Goal: Transaction & Acquisition: Purchase product/service

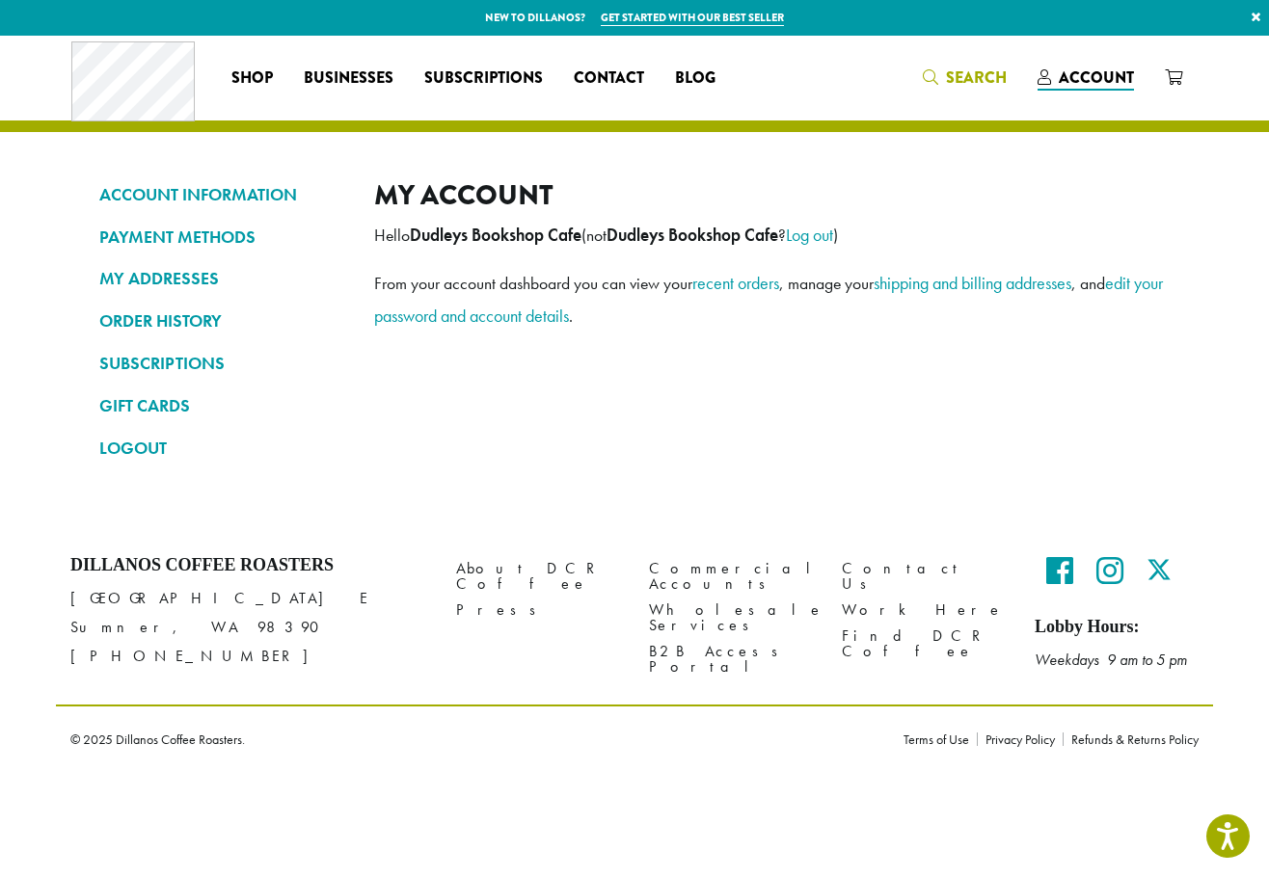
drag, startPoint x: 945, startPoint y: 68, endPoint x: 957, endPoint y: 86, distance: 21.4
click at [945, 68] on span "Search" at bounding box center [964, 79] width 84 height 24
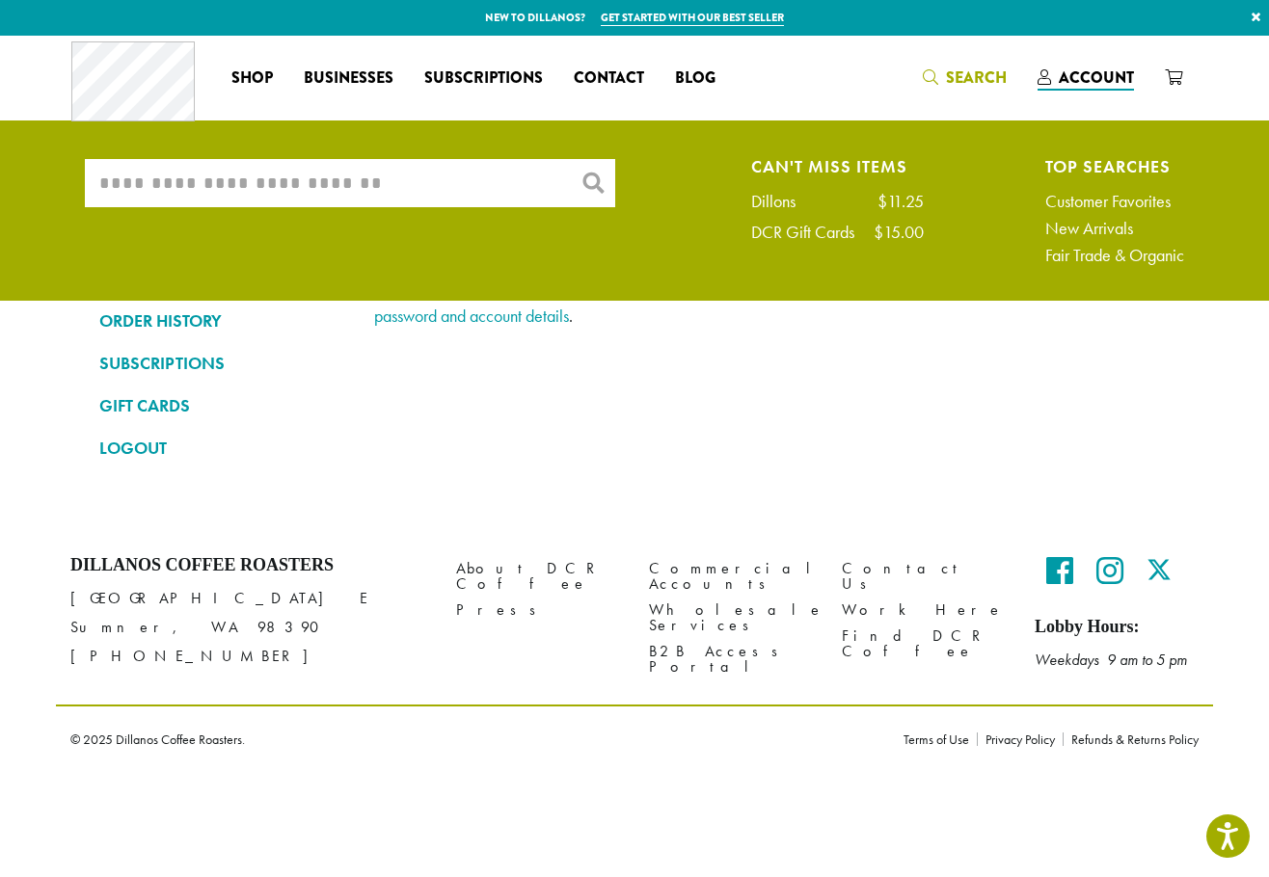
click at [350, 193] on input "What are you searching for?" at bounding box center [350, 183] width 530 height 48
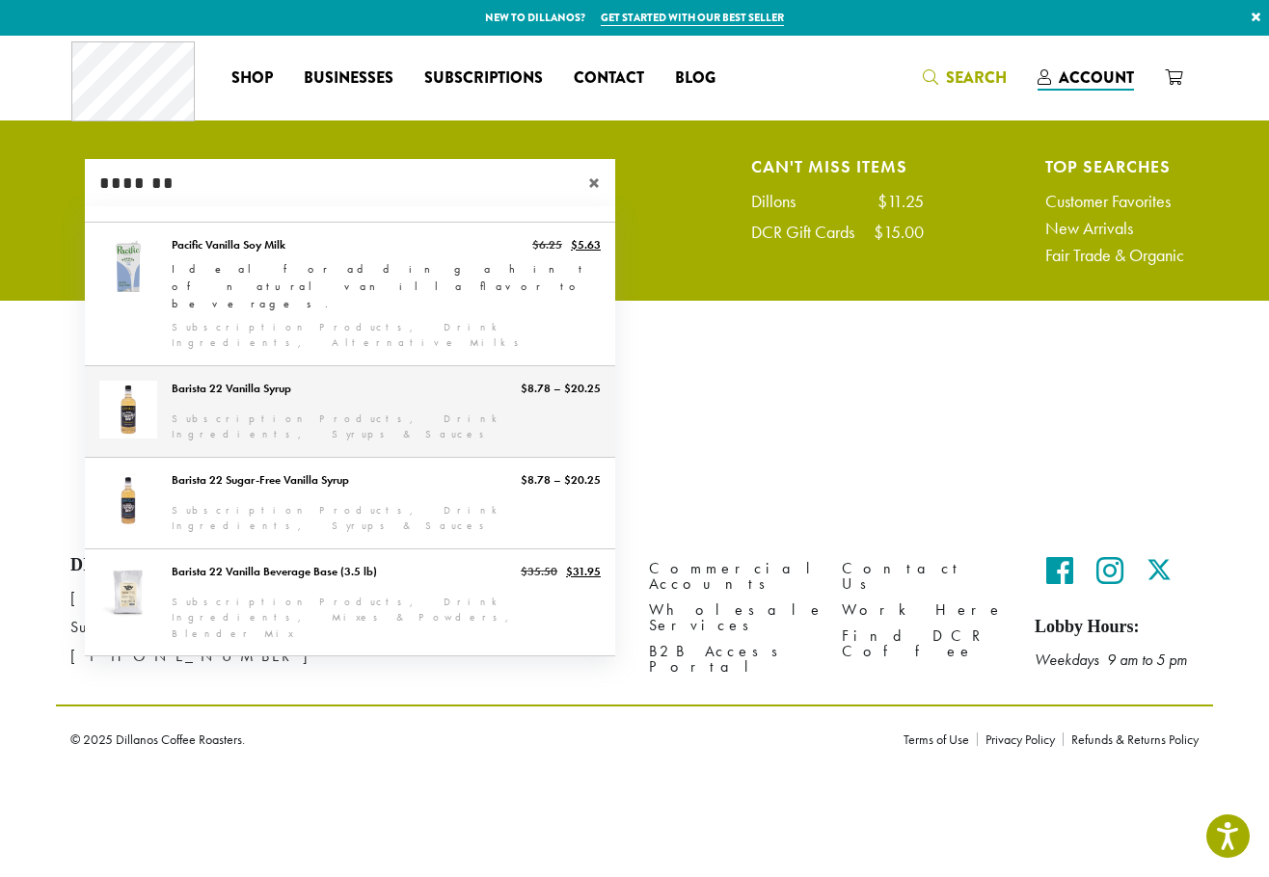
type input "*******"
click at [425, 366] on link "Barista 22 Vanilla Syrup" at bounding box center [350, 411] width 530 height 91
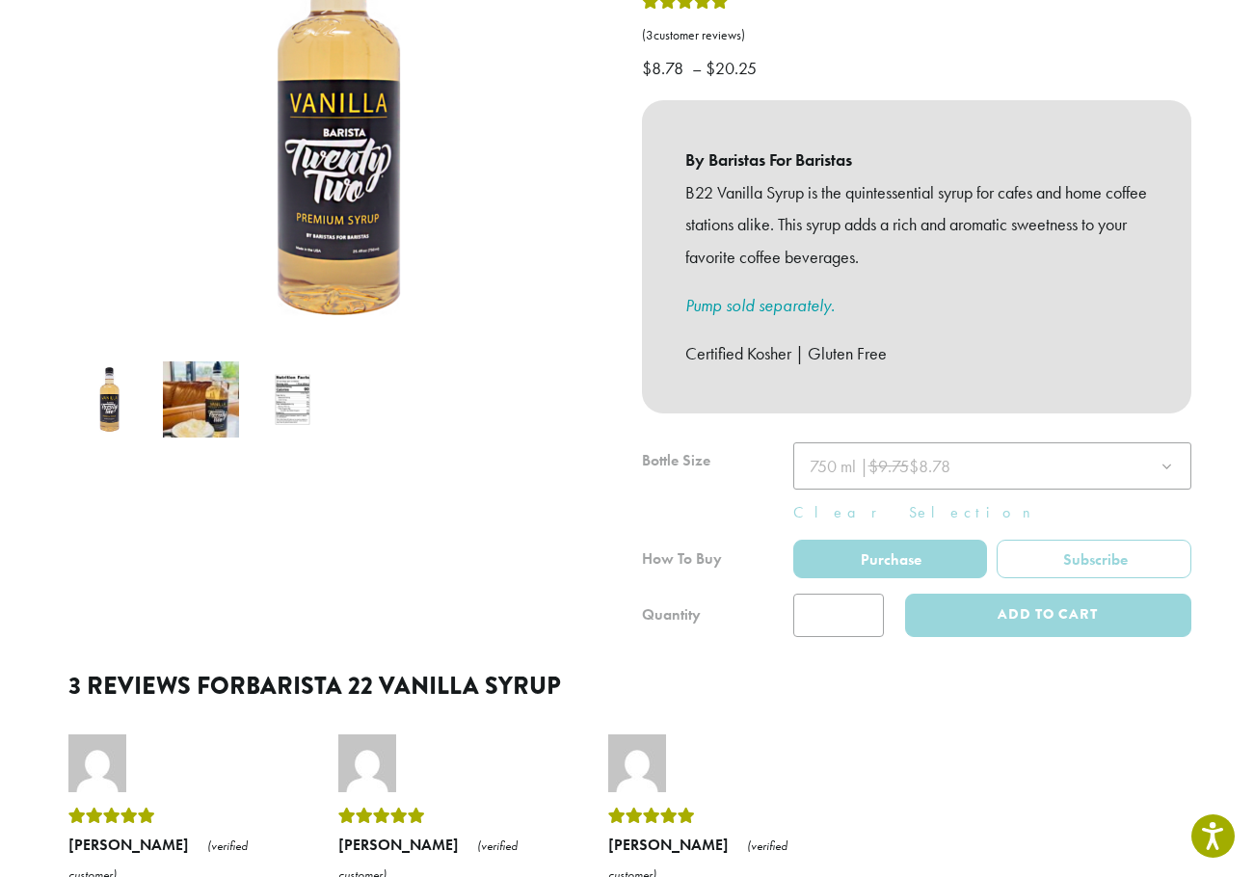
scroll to position [386, 0]
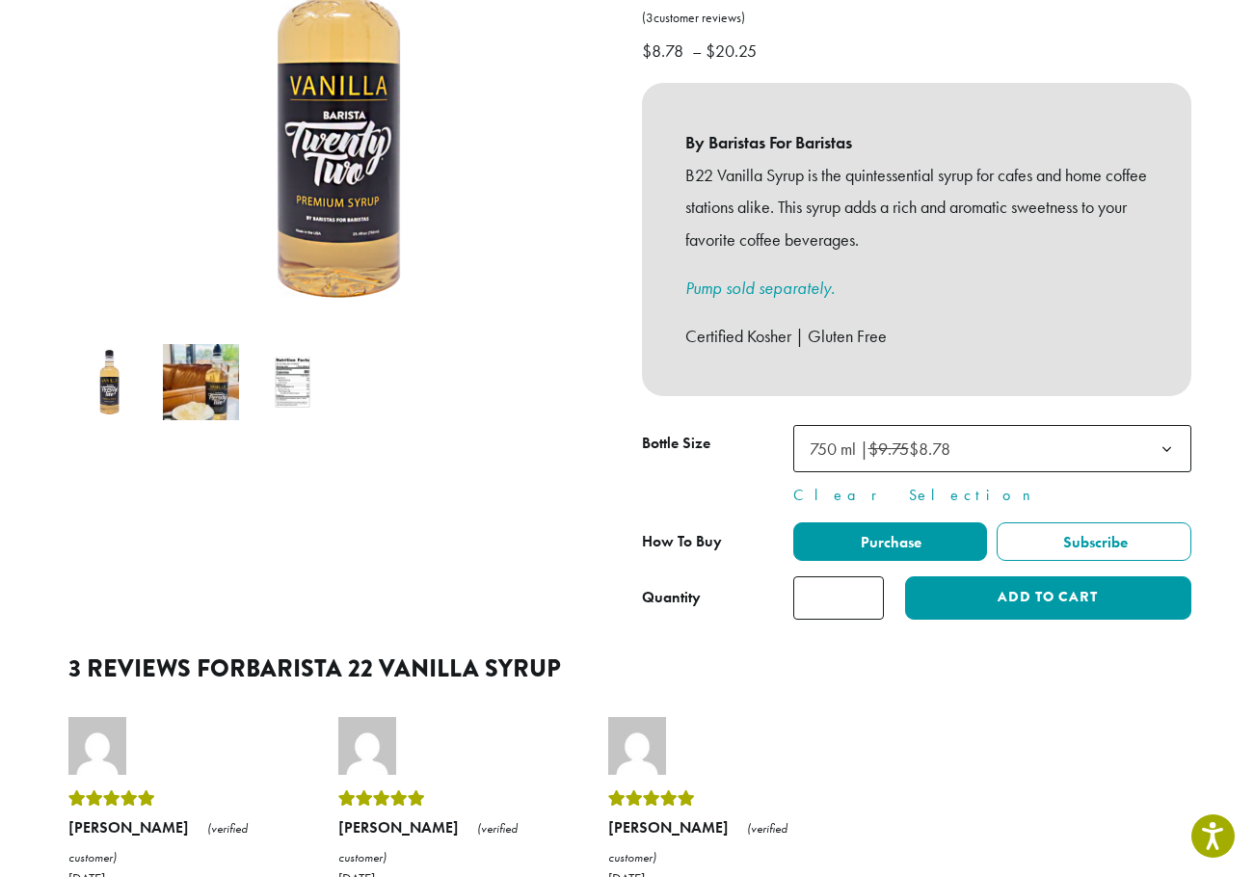
click at [870, 576] on input "*" at bounding box center [838, 597] width 91 height 43
type input "*"
click at [870, 576] on input "*" at bounding box center [838, 597] width 91 height 43
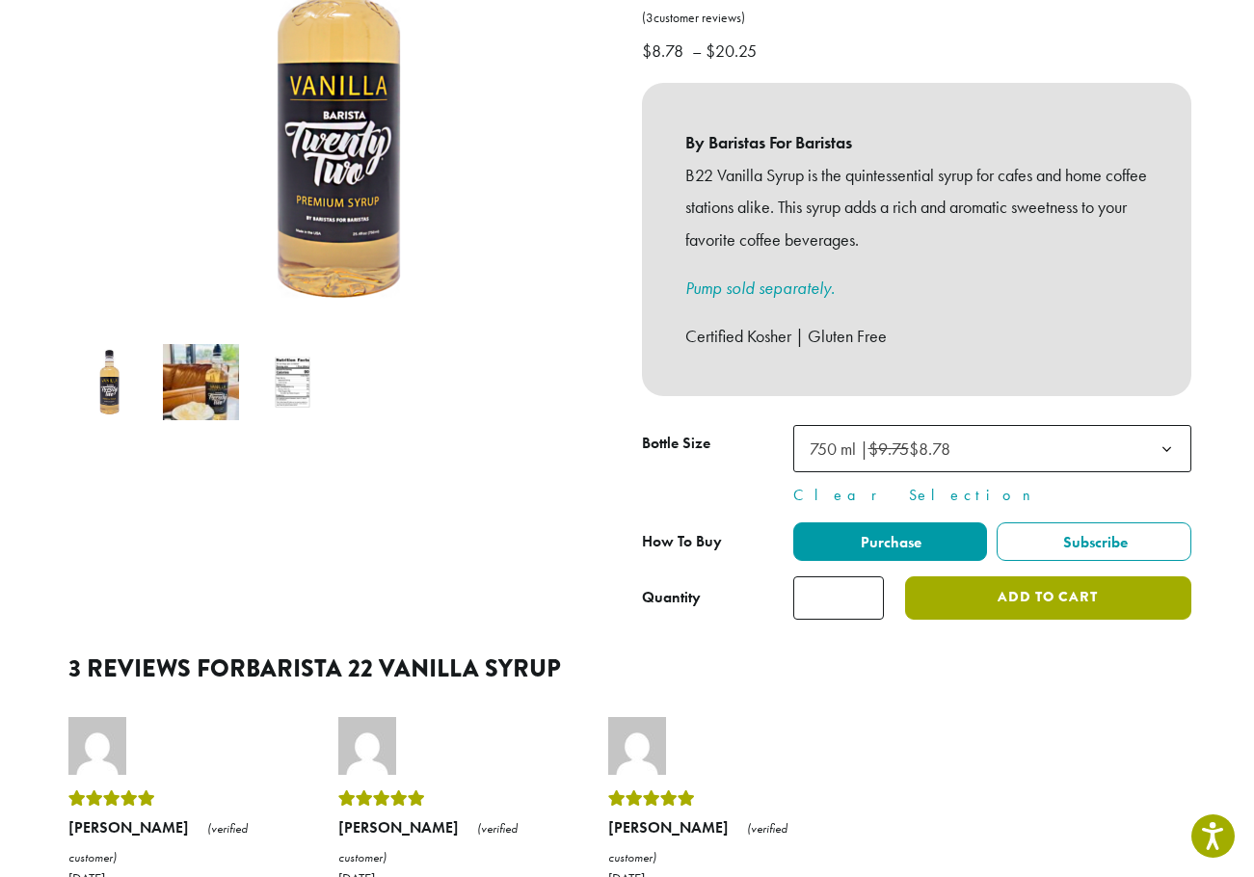
click at [1036, 578] on button "Add to cart" at bounding box center [1047, 597] width 285 height 43
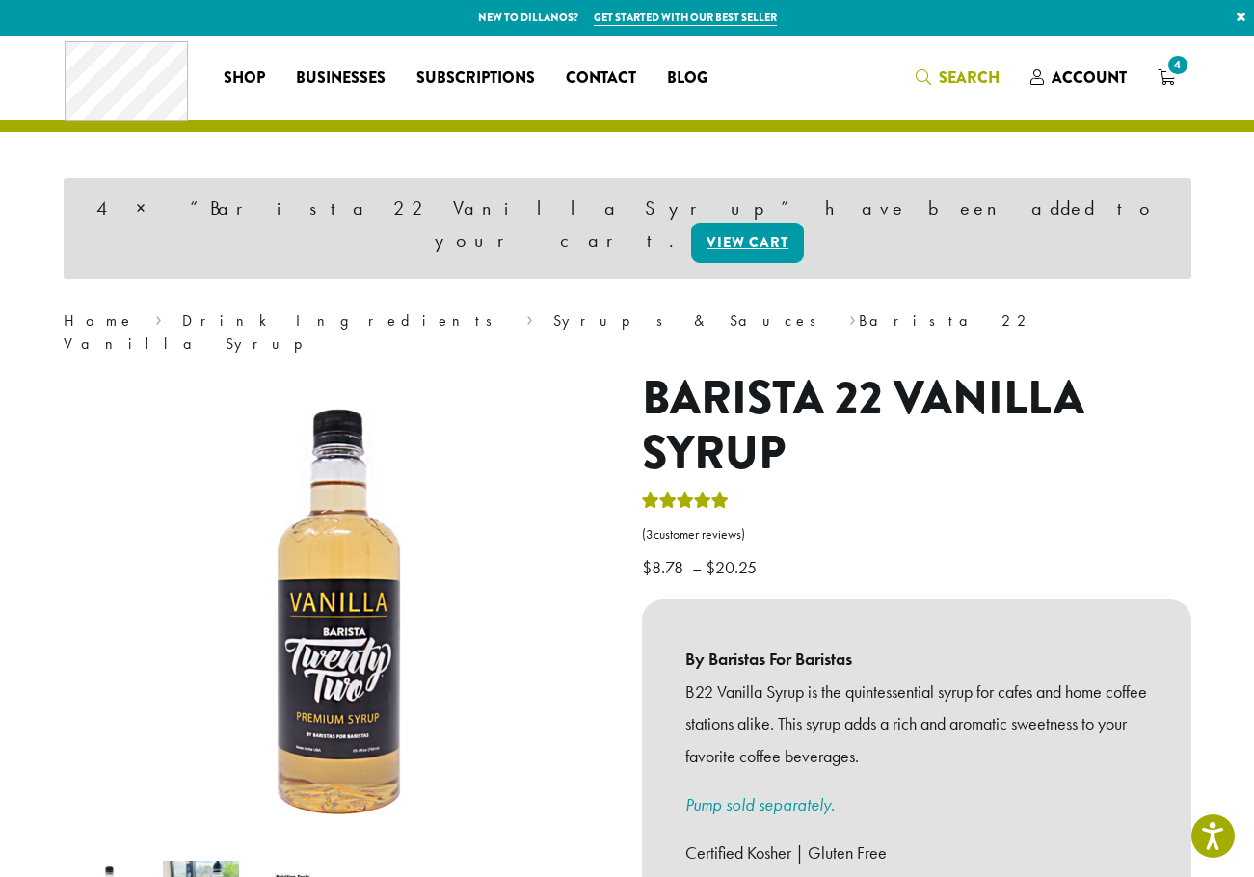
click at [973, 82] on span "Search" at bounding box center [969, 78] width 61 height 22
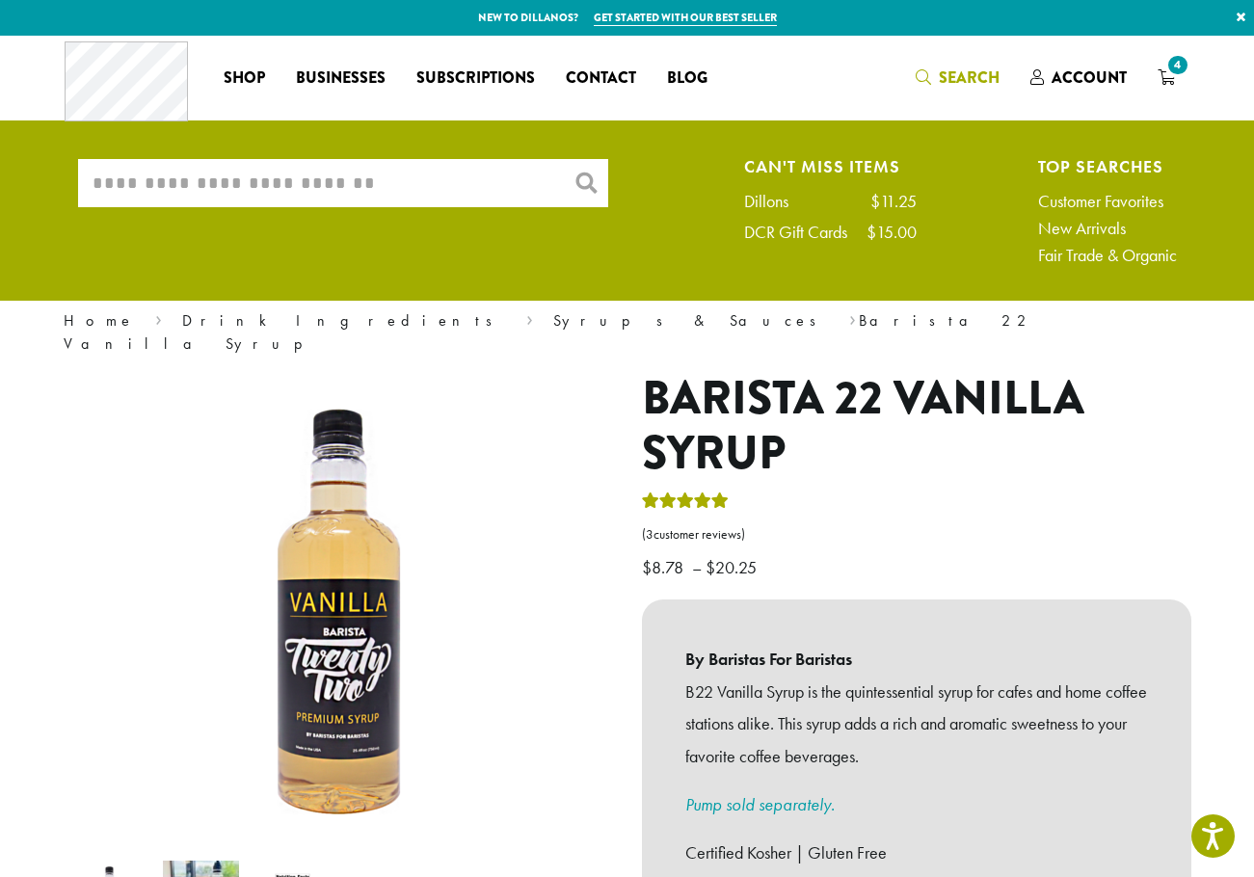
click at [386, 160] on input "What are you searching for?" at bounding box center [343, 183] width 530 height 48
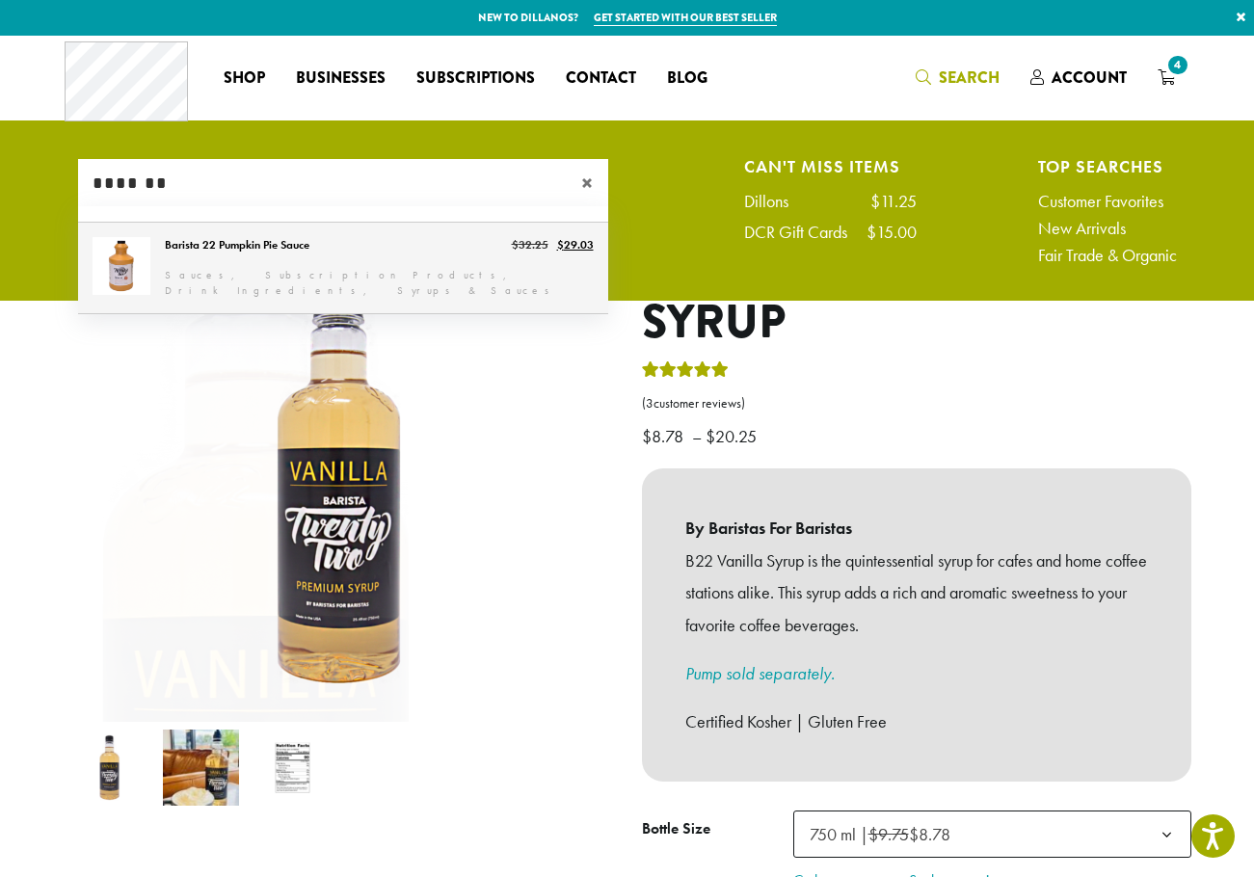
type input "*******"
click at [418, 267] on link "Barista 22 Pumpkin Pie Sauce" at bounding box center [343, 268] width 530 height 91
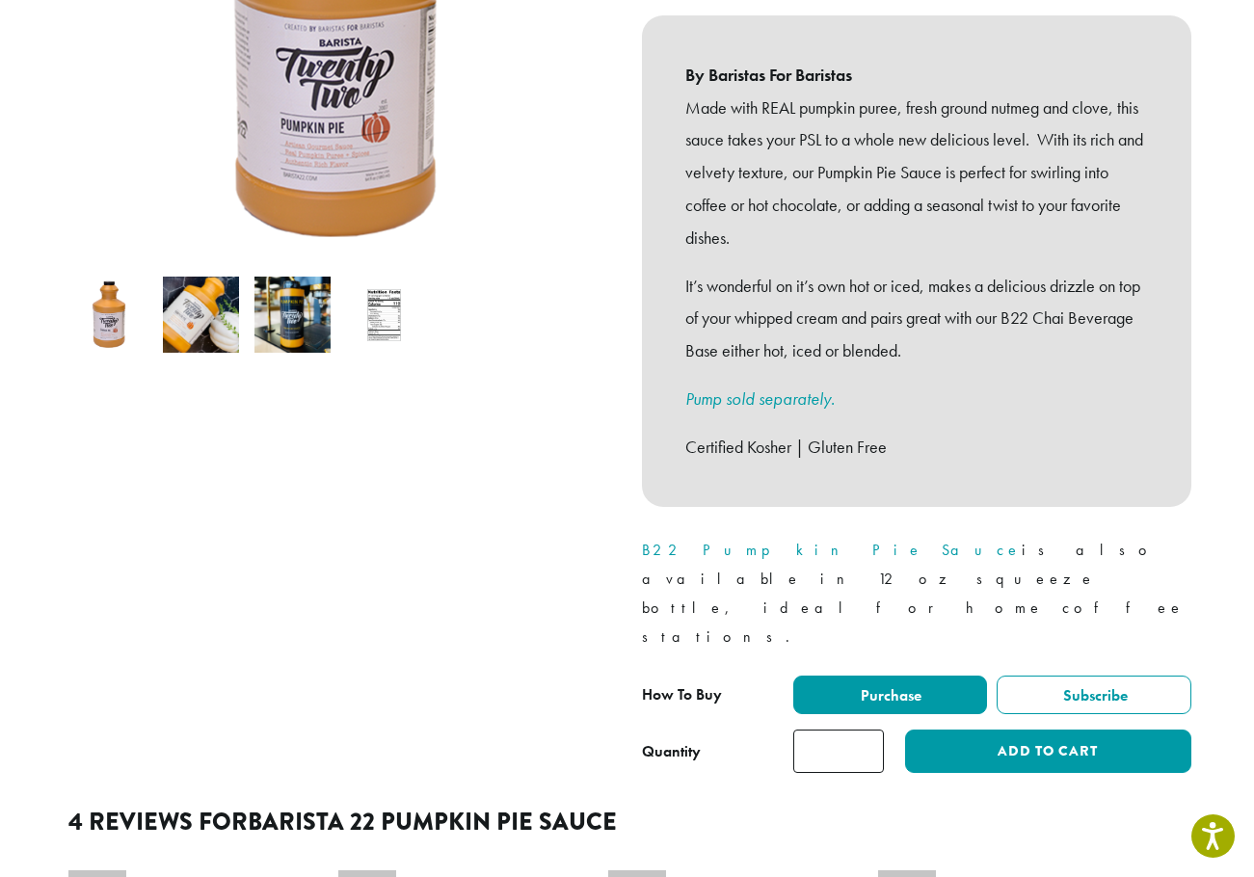
scroll to position [675, 0]
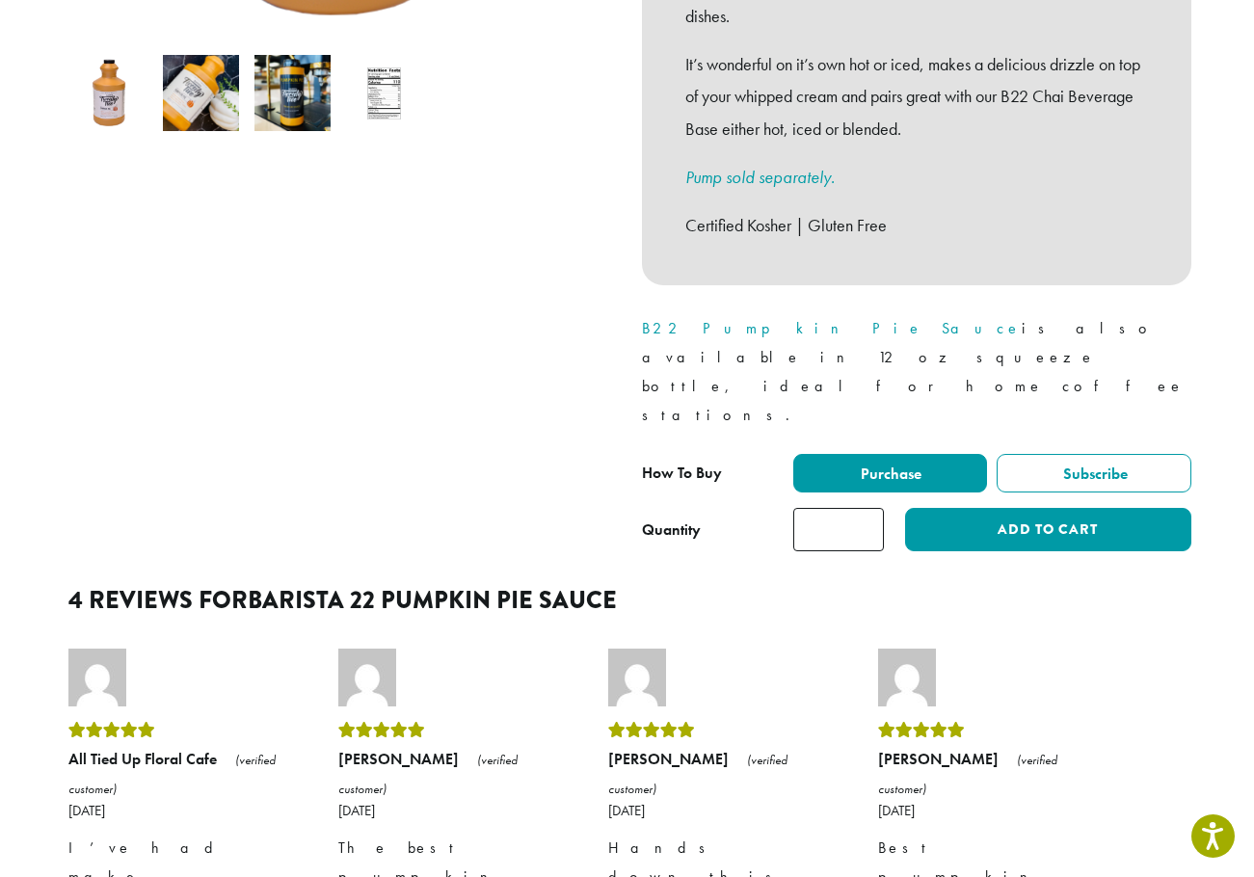
type input "*"
click at [866, 508] on input "*" at bounding box center [838, 529] width 91 height 43
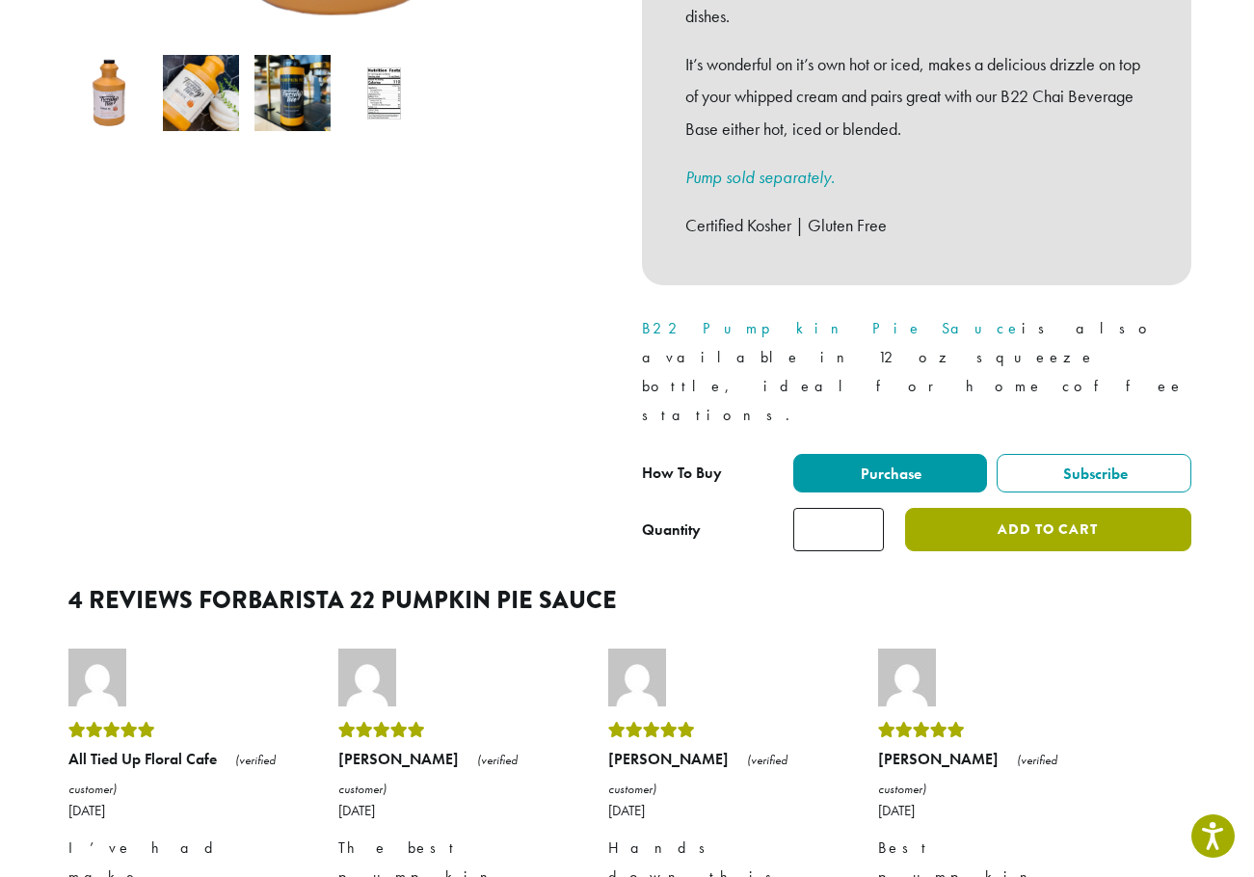
click at [996, 508] on button "Add to cart" at bounding box center [1047, 529] width 285 height 43
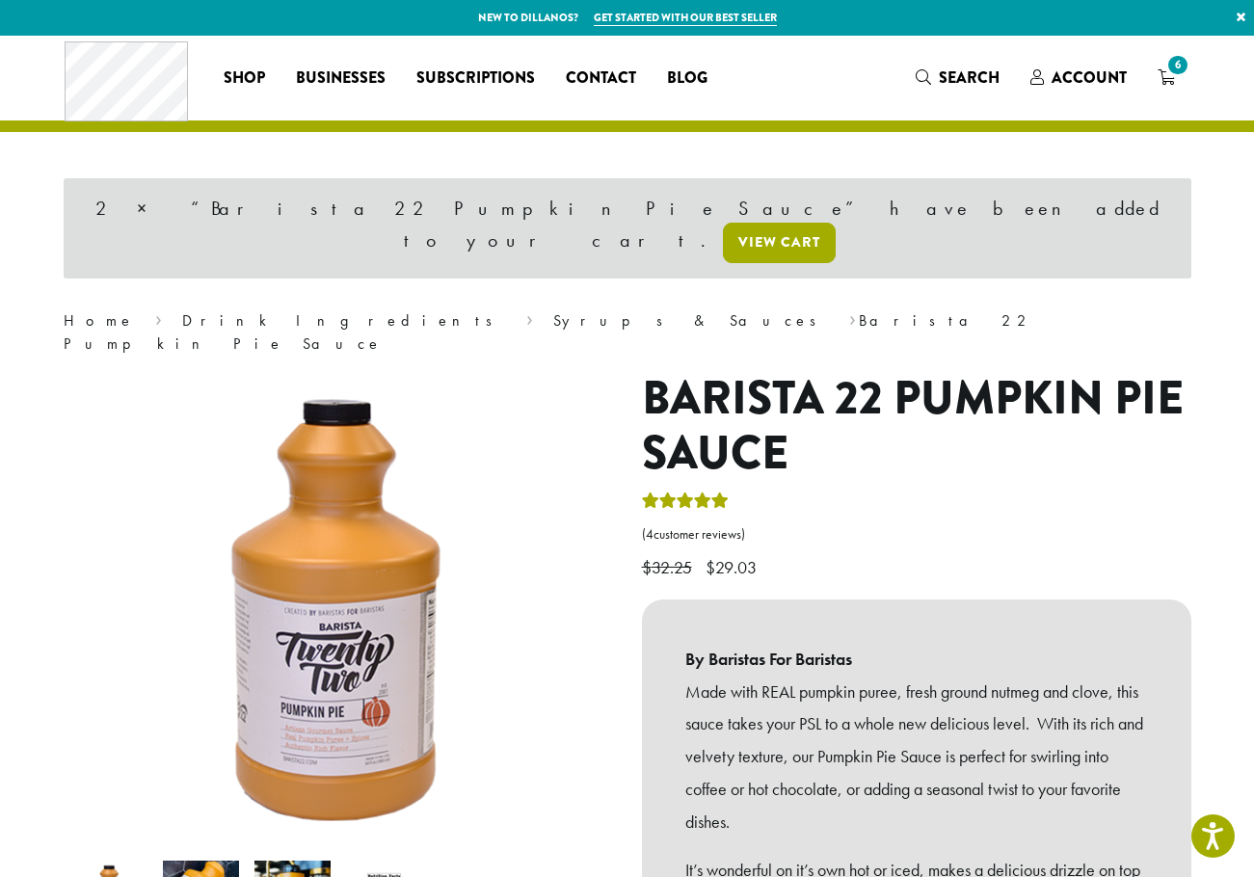
click at [836, 223] on link "View cart" at bounding box center [779, 243] width 113 height 40
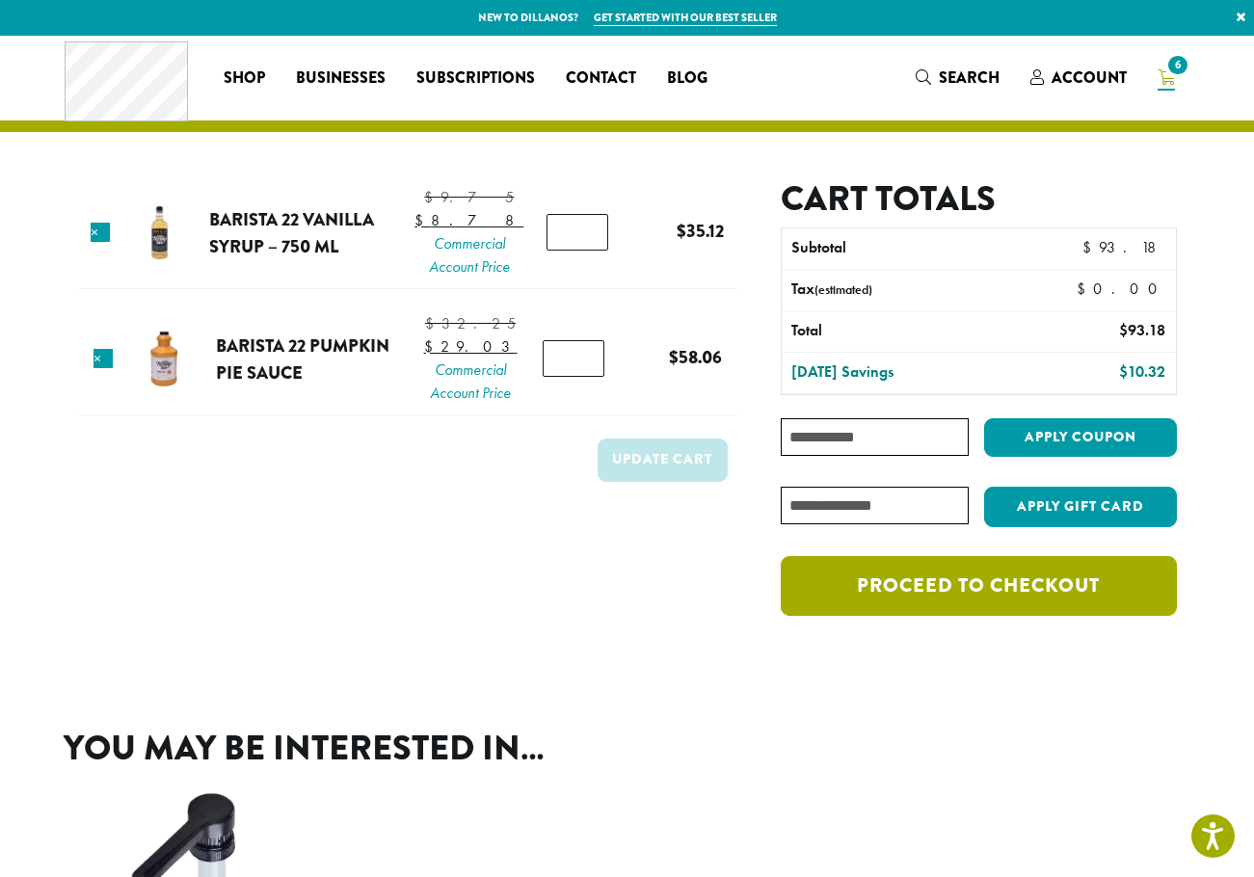
click at [1092, 605] on link "Proceed to checkout" at bounding box center [978, 586] width 395 height 60
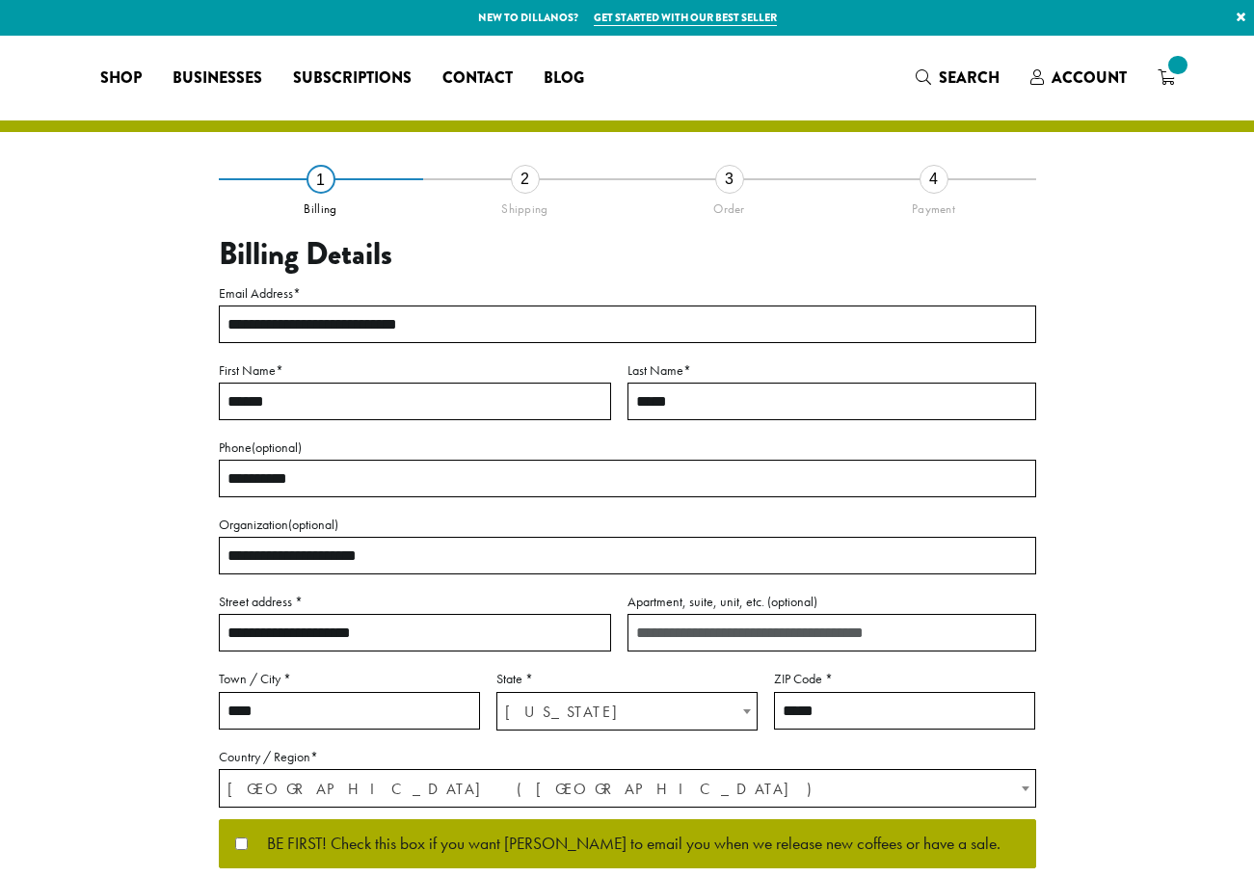
select select "**"
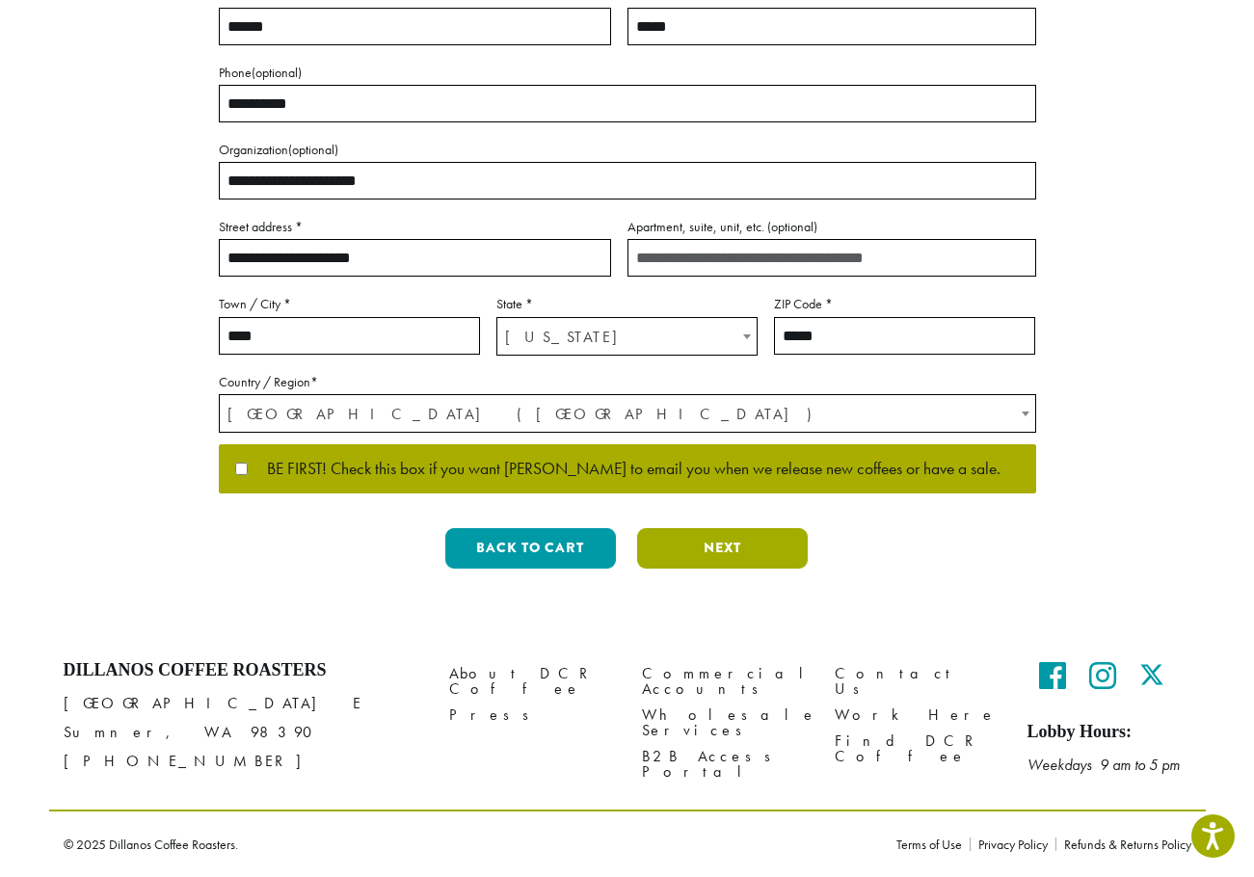
click at [750, 533] on button "Next" at bounding box center [722, 548] width 171 height 40
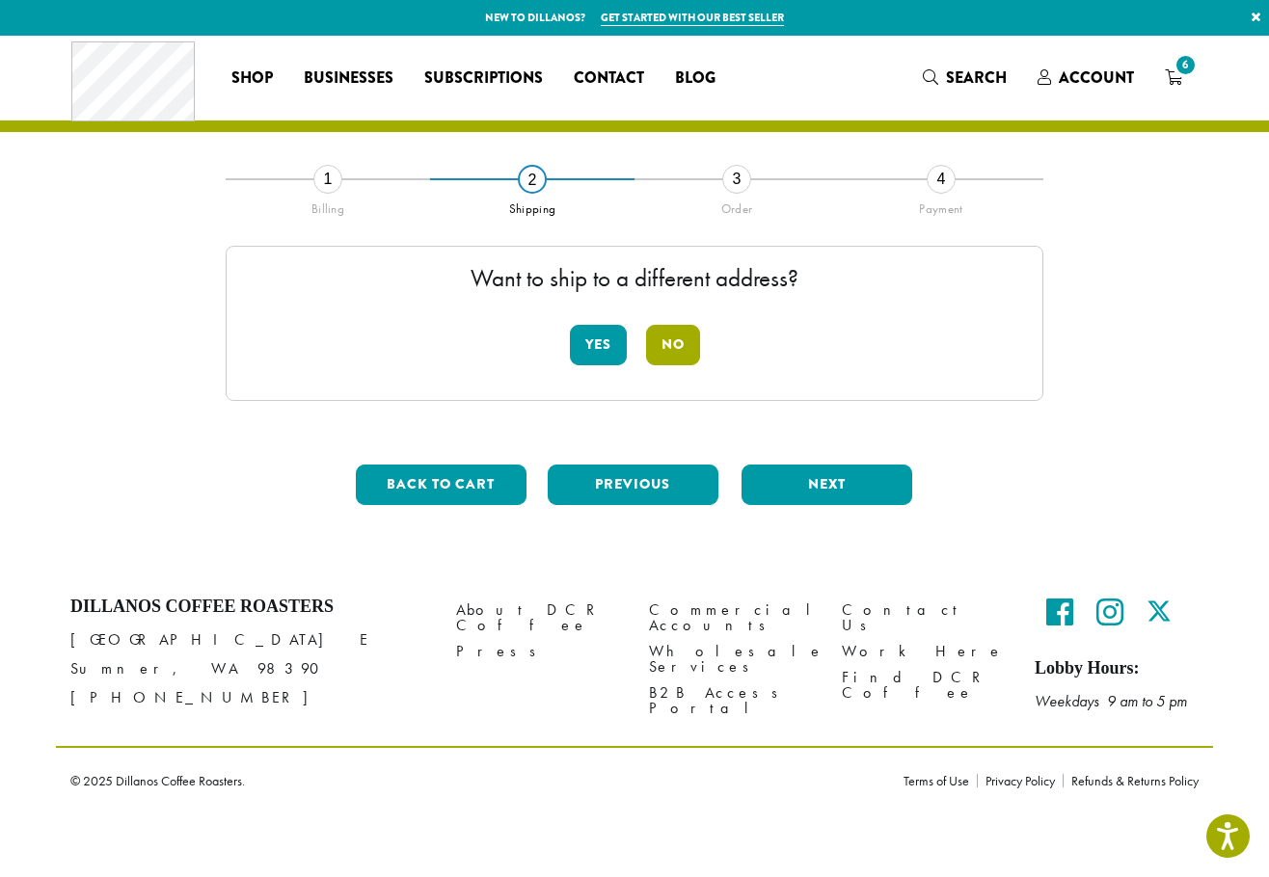
click at [678, 338] on button "No" at bounding box center [673, 345] width 54 height 40
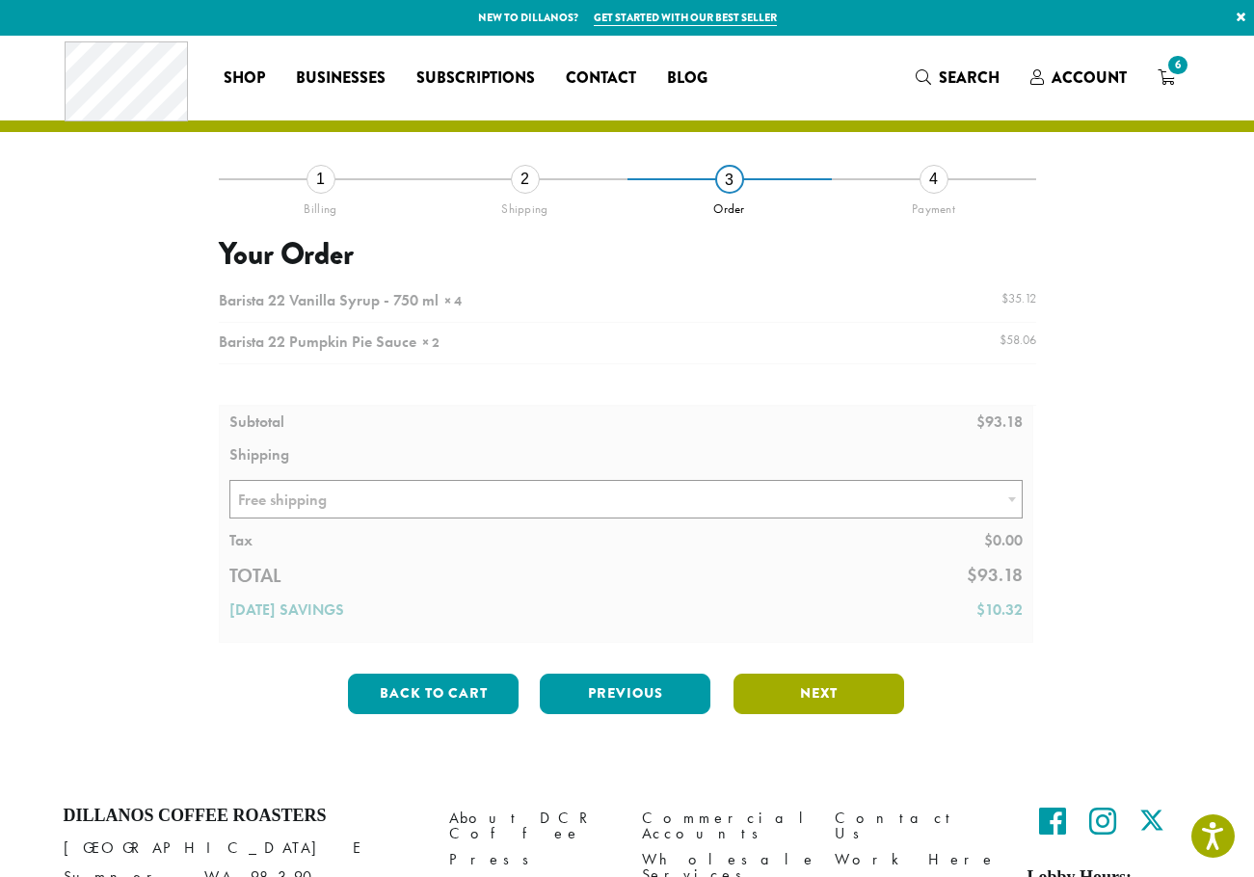
click at [832, 699] on button "Next" at bounding box center [819, 694] width 171 height 40
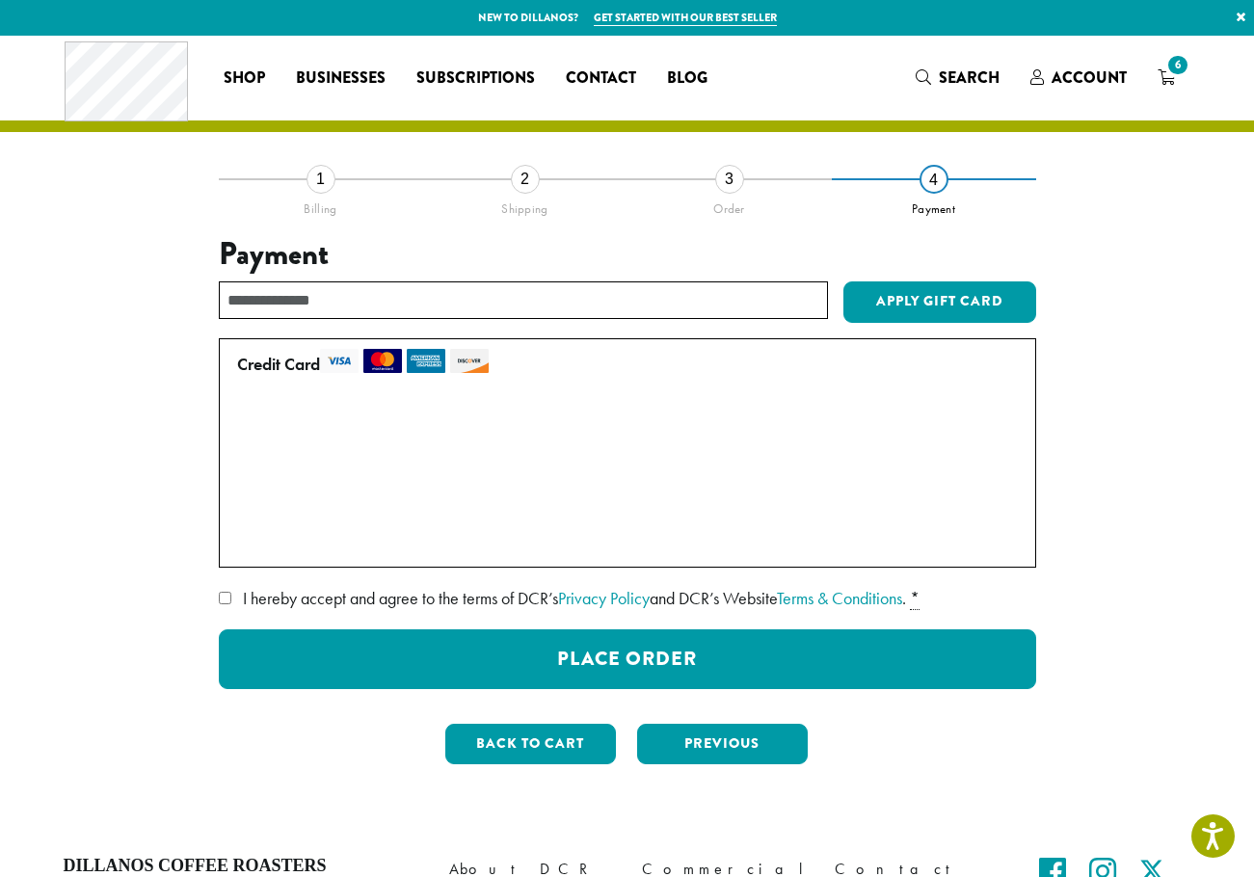
click at [250, 505] on label "• • • 9407 (expires 01/30)" at bounding box center [623, 501] width 773 height 31
click at [774, 754] on button "Previous" at bounding box center [722, 744] width 171 height 40
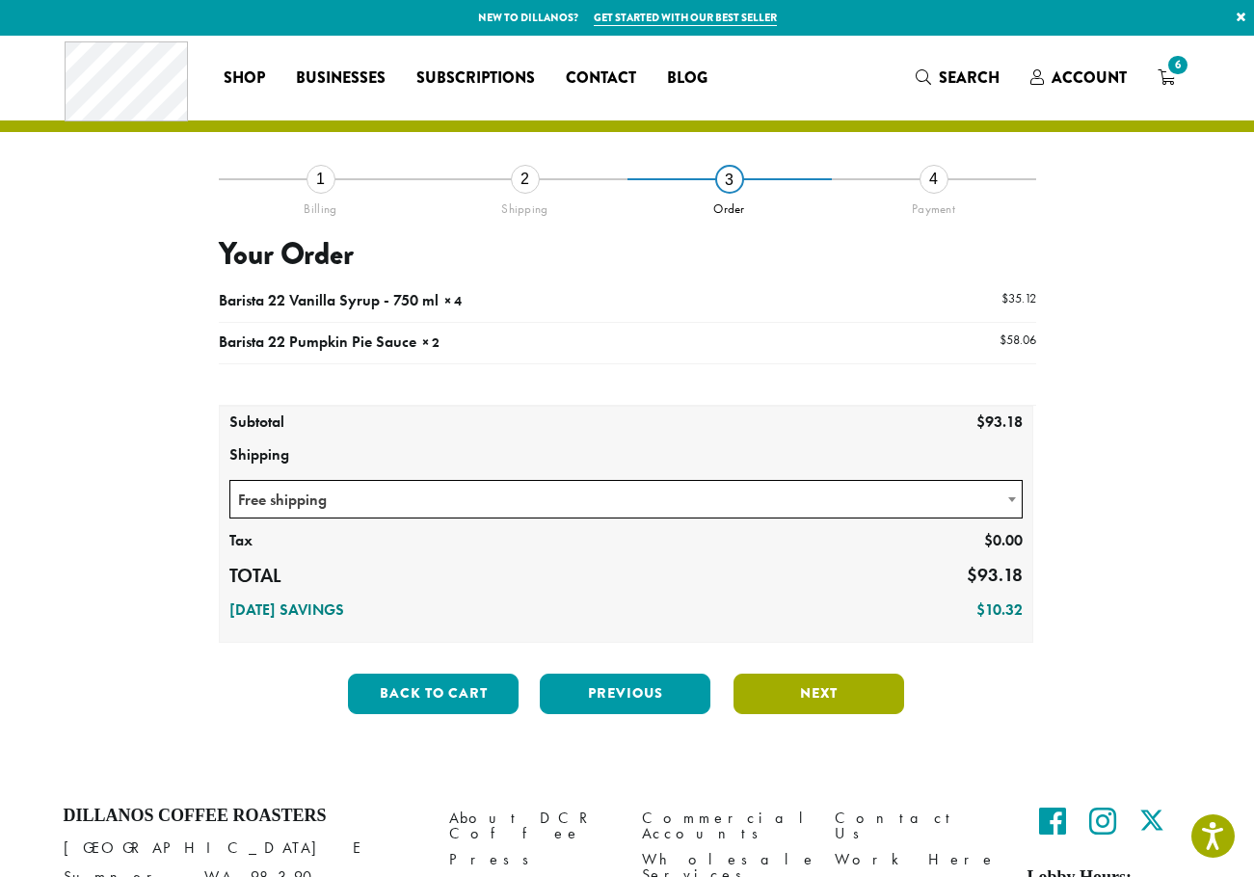
click at [855, 695] on button "Next" at bounding box center [819, 694] width 171 height 40
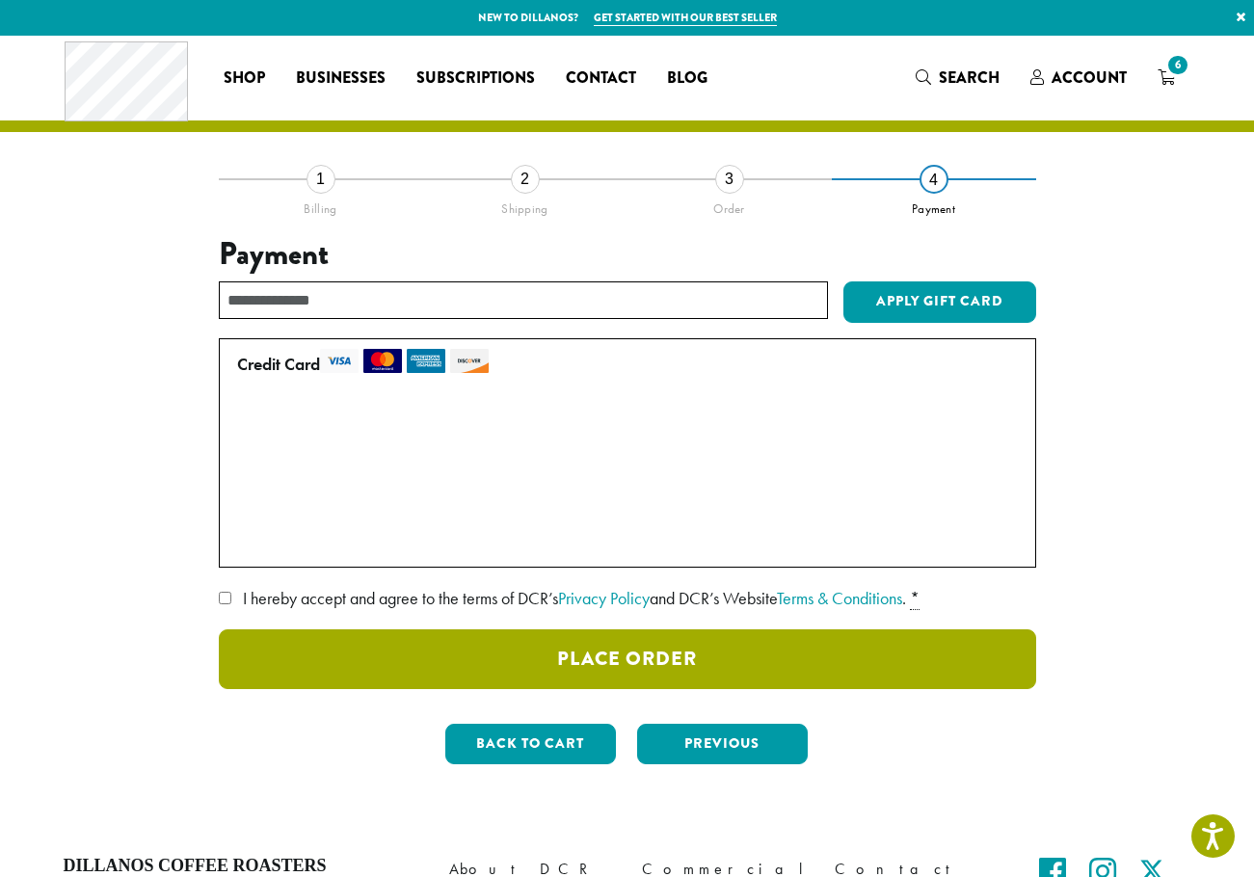
click at [641, 666] on button "Place Order" at bounding box center [627, 659] width 817 height 60
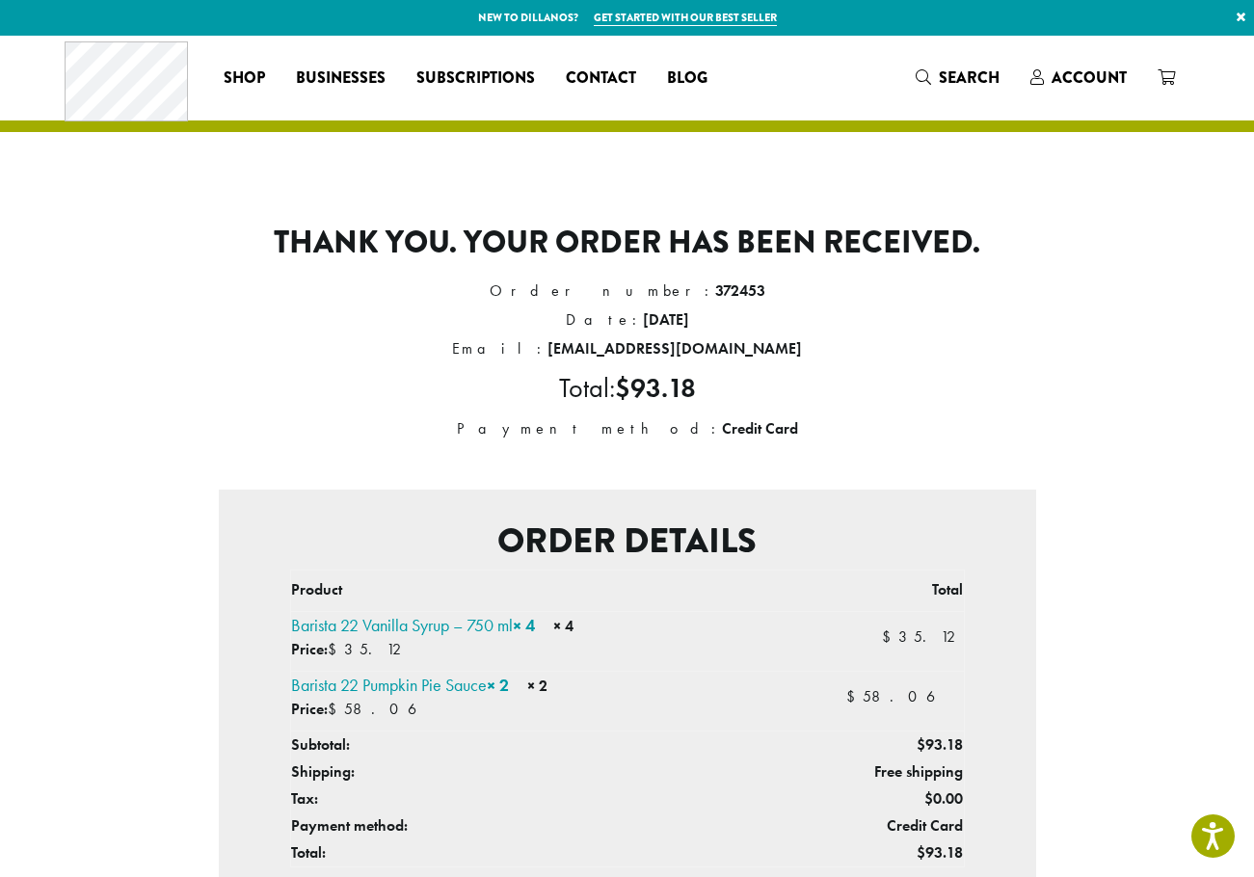
drag, startPoint x: 1156, startPoint y: 205, endPoint x: 1122, endPoint y: 195, distance: 35.4
click at [1156, 205] on div "Thank you. Your order has been received. Order number: 372453 Date: [DATE] Emai…" at bounding box center [627, 693] width 1099 height 1030
click at [1071, 382] on div "Thank you. Your order has been received. Order number: 372453 Date: [DATE] Emai…" at bounding box center [627, 693] width 1099 height 1030
